Goal: Navigation & Orientation: Find specific page/section

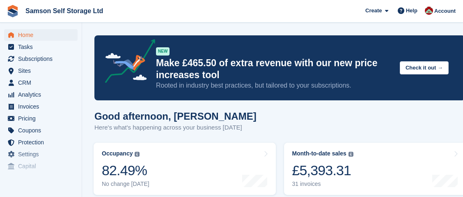
scroll to position [328, 0]
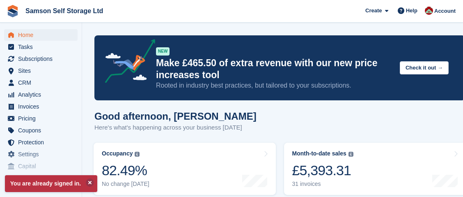
scroll to position [328, 0]
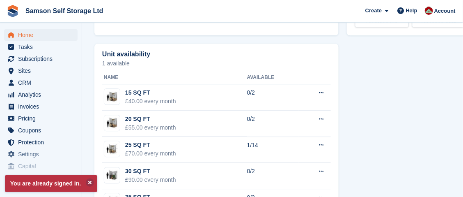
scroll to position [533, 0]
